Goal: Ask a question

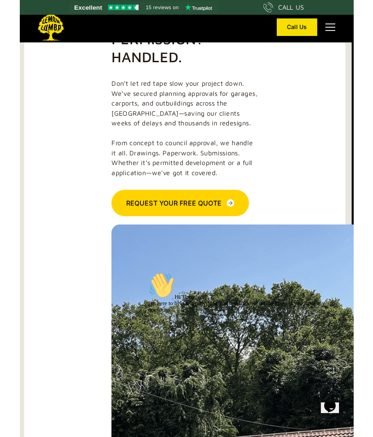
scroll to position [2089, 2]
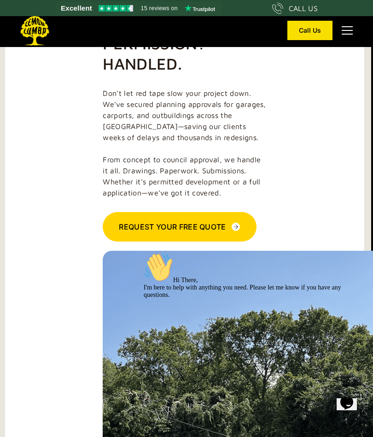
click at [235, 222] on img at bounding box center [235, 226] width 9 height 11
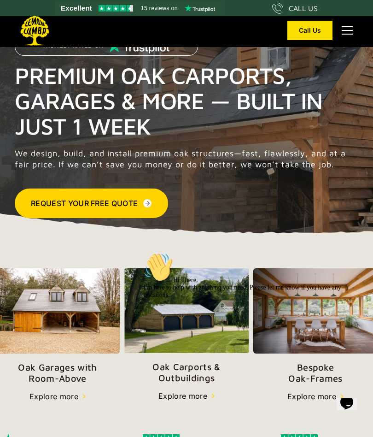
scroll to position [0, 0]
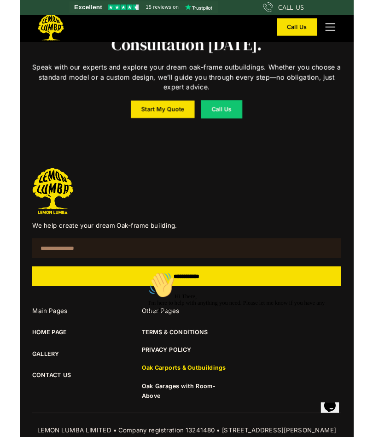
scroll to position [7233, 0]
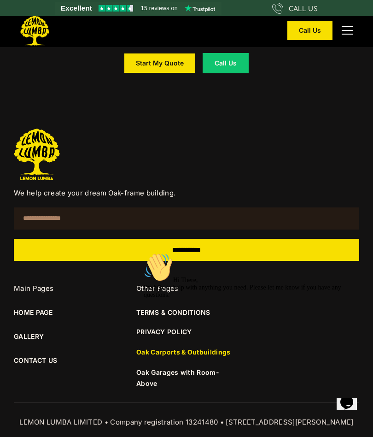
click at [350, 409] on icon "Chat widget" at bounding box center [346, 402] width 13 height 14
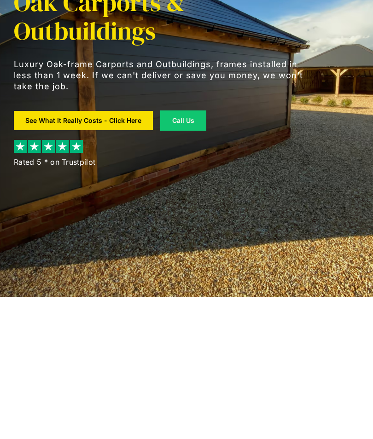
type textarea "**********"
